Goal: Task Accomplishment & Management: Use online tool/utility

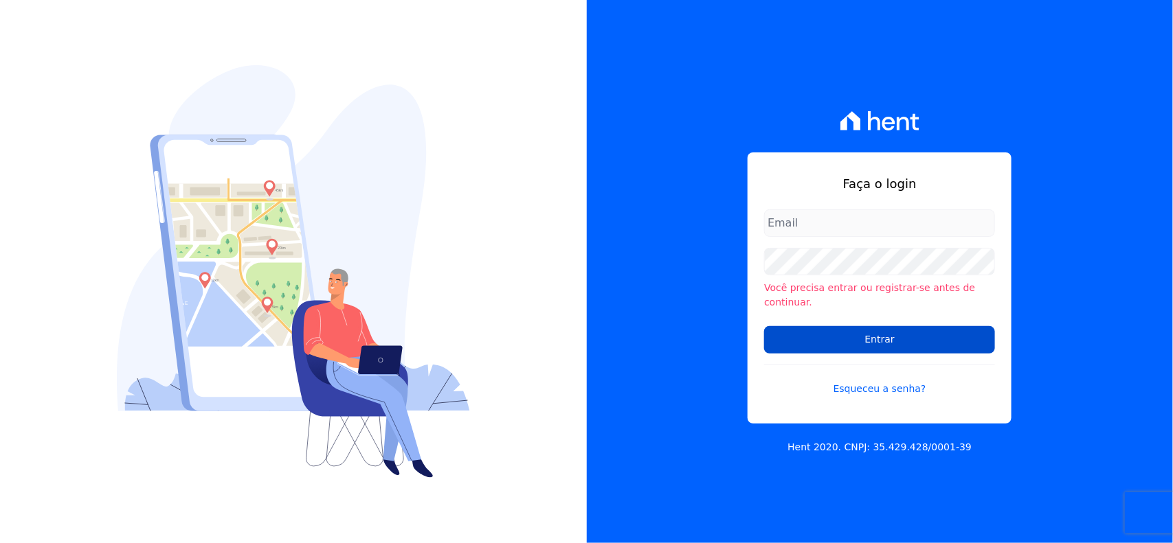
type input "[EMAIL_ADDRESS][DOMAIN_NAME]"
click at [814, 339] on input "Entrar" at bounding box center [879, 339] width 231 height 27
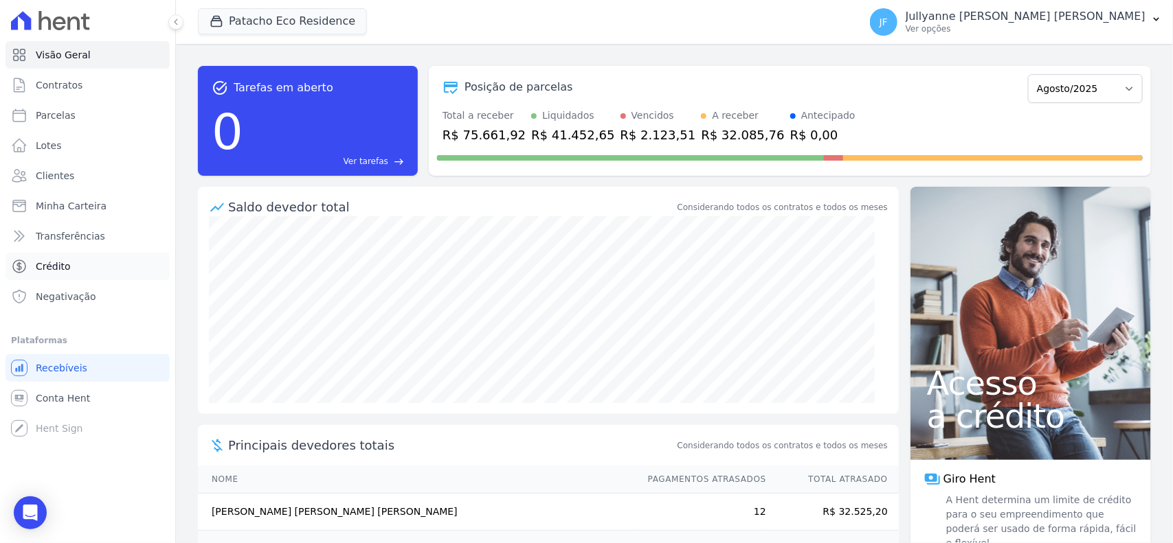
click at [56, 268] on span "Crédito" at bounding box center [53, 267] width 35 height 14
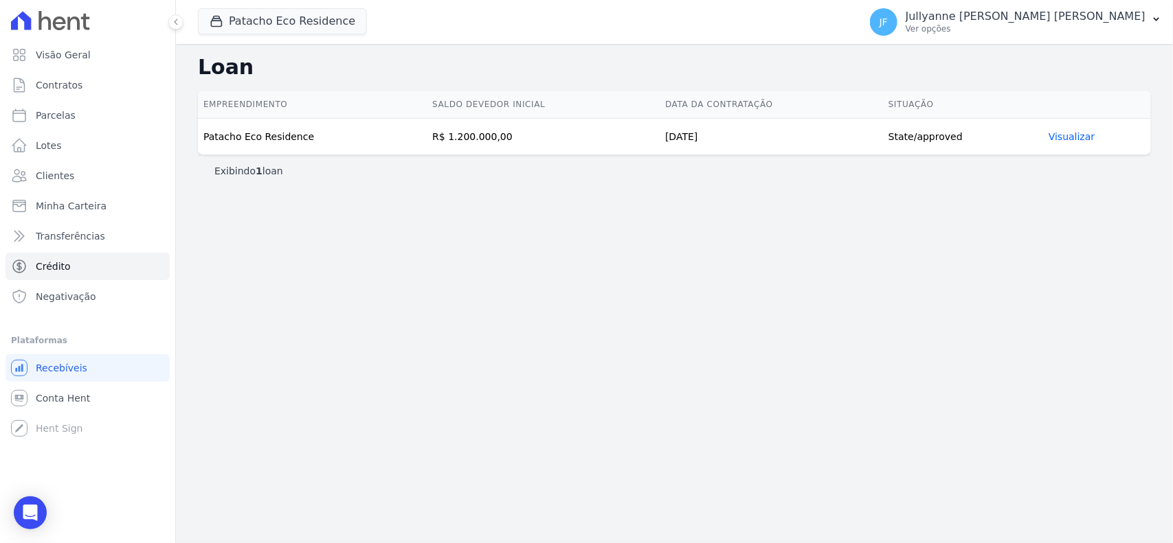
click at [1079, 139] on link "Visualizar" at bounding box center [1071, 136] width 46 height 11
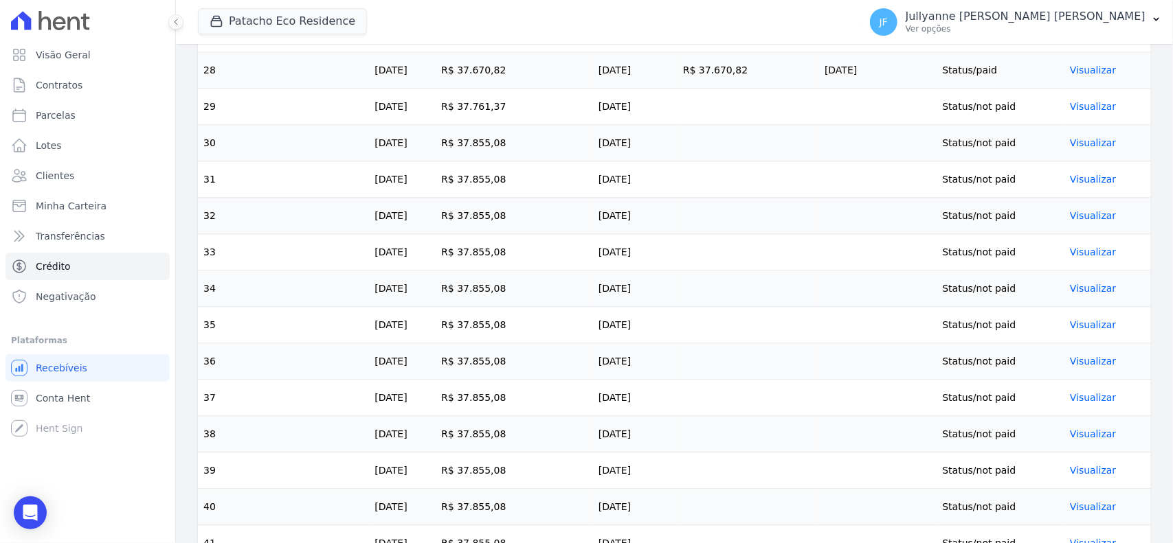
scroll to position [1400, 0]
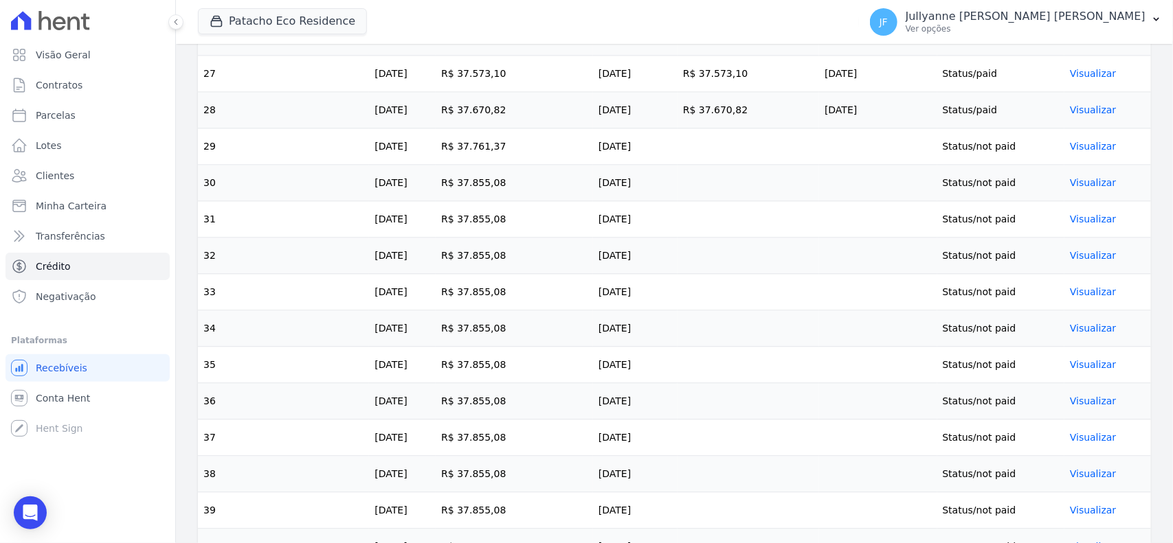
click at [1083, 152] on link "Visualizar" at bounding box center [1093, 146] width 46 height 11
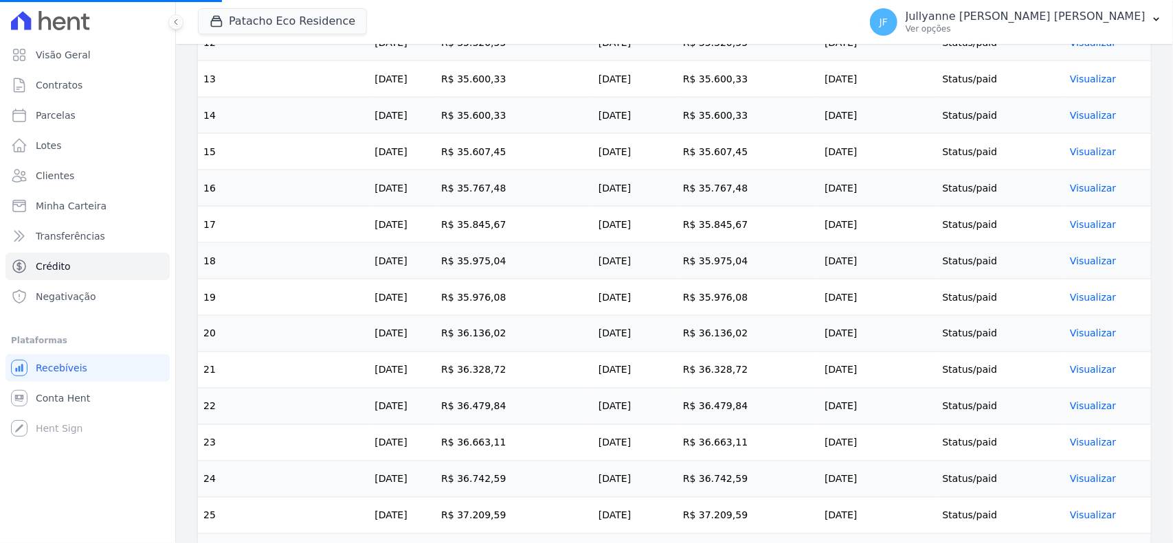
scroll to position [455, 0]
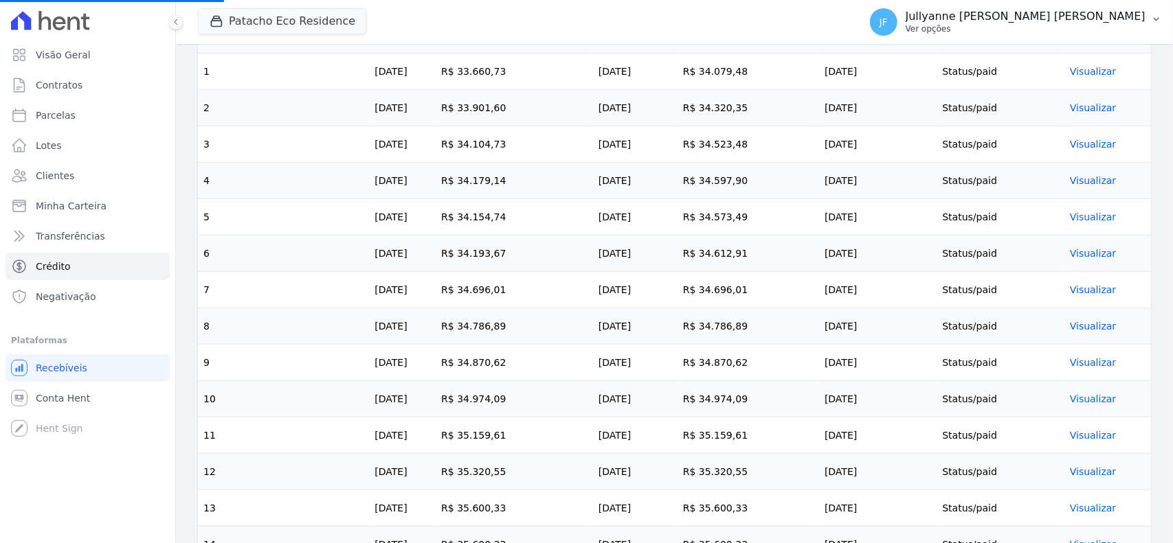
click at [1127, 17] on p "Jullyanne Ferreira Melo" at bounding box center [1025, 17] width 240 height 14
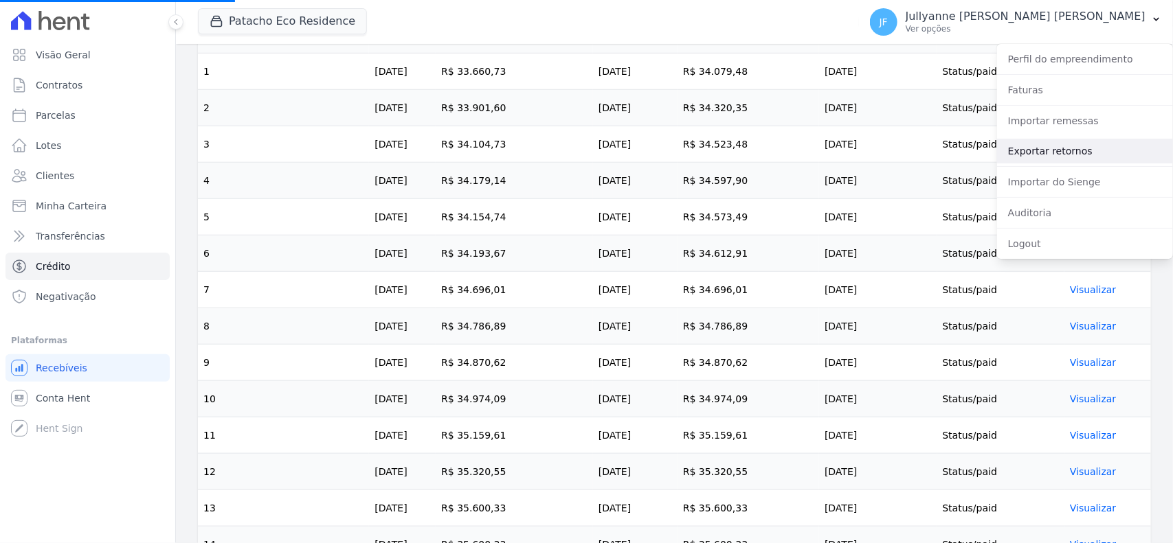
click at [1061, 153] on link "Exportar retornos" at bounding box center [1085, 151] width 176 height 25
